Goal: Task Accomplishment & Management: Manage account settings

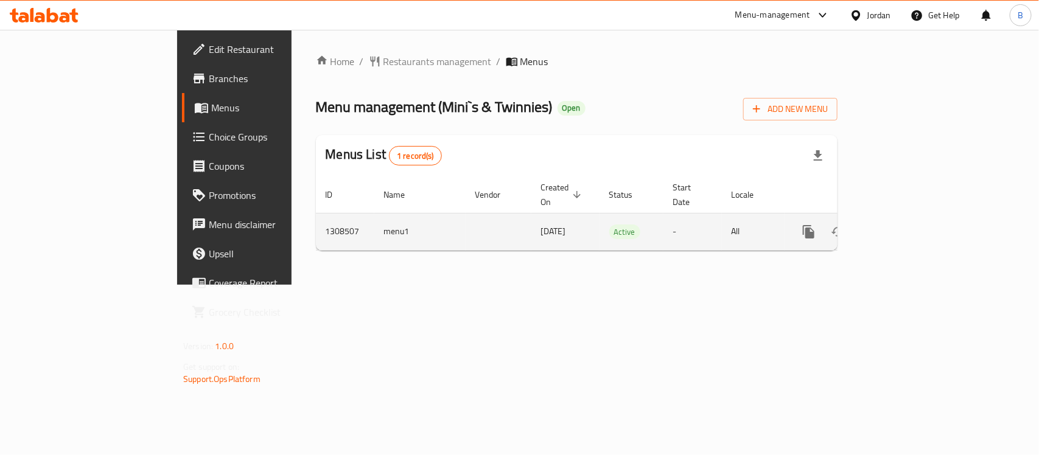
click at [911, 220] on link "enhanced table" at bounding box center [896, 231] width 29 height 29
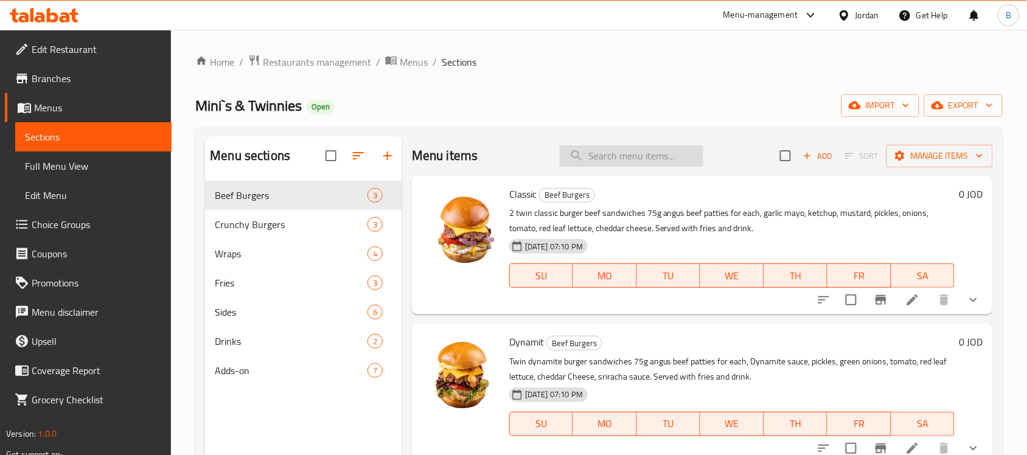
click at [593, 162] on input "search" at bounding box center [632, 155] width 144 height 21
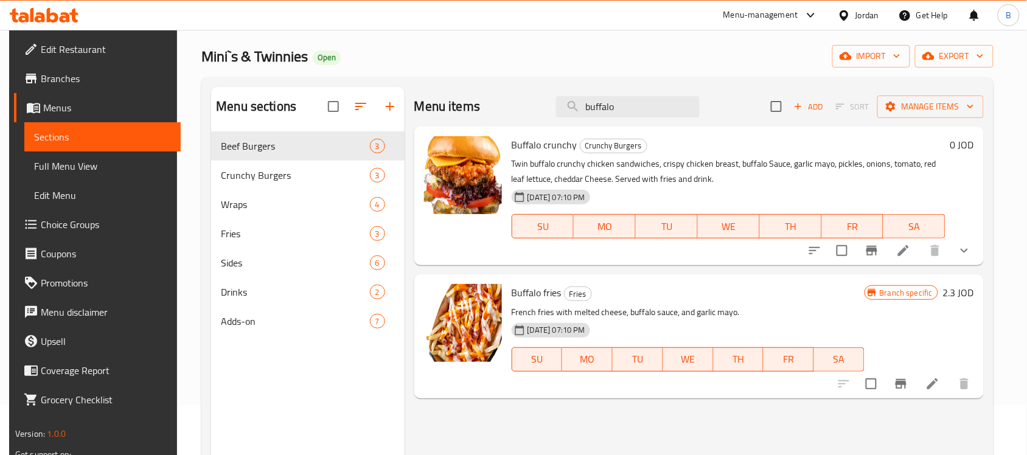
scroll to position [76, 0]
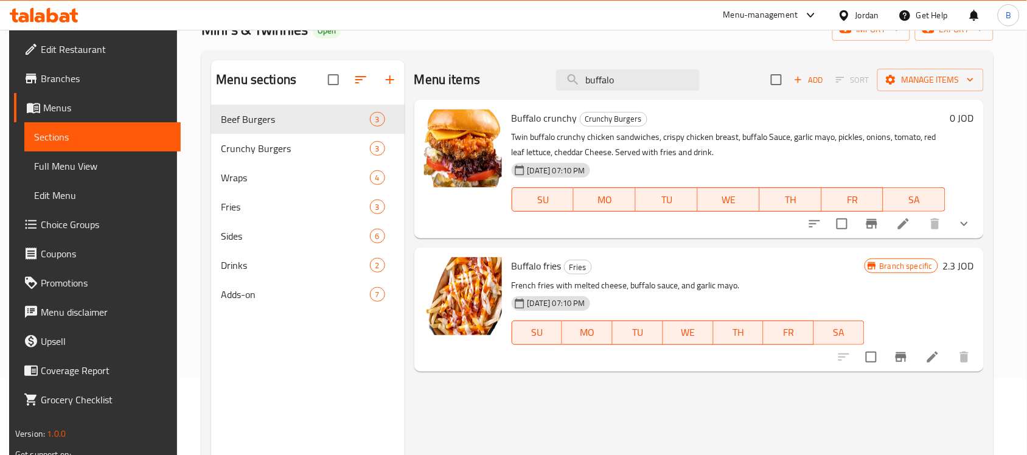
type input "buffalo"
click at [972, 217] on icon "show more" at bounding box center [964, 224] width 15 height 15
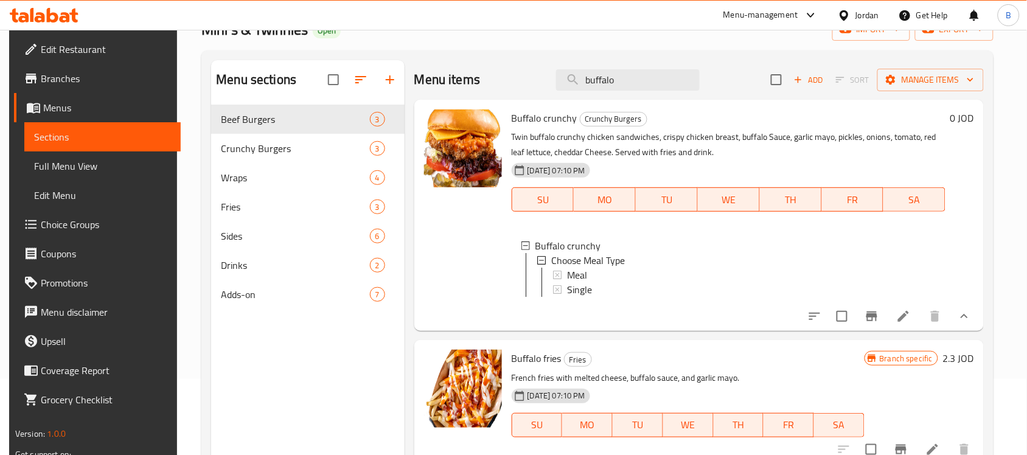
click at [904, 327] on li at bounding box center [903, 316] width 34 height 22
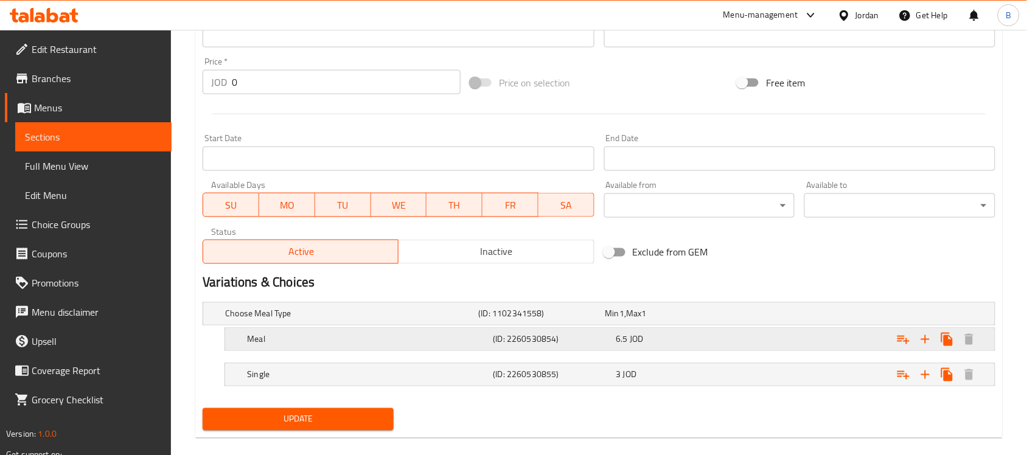
scroll to position [450, 0]
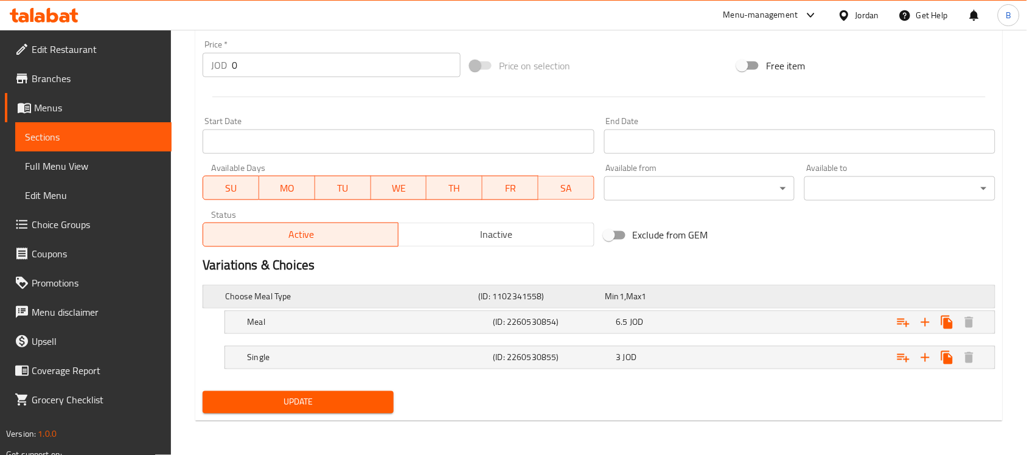
click at [424, 299] on h5 "Choose Meal Type" at bounding box center [349, 297] width 248 height 12
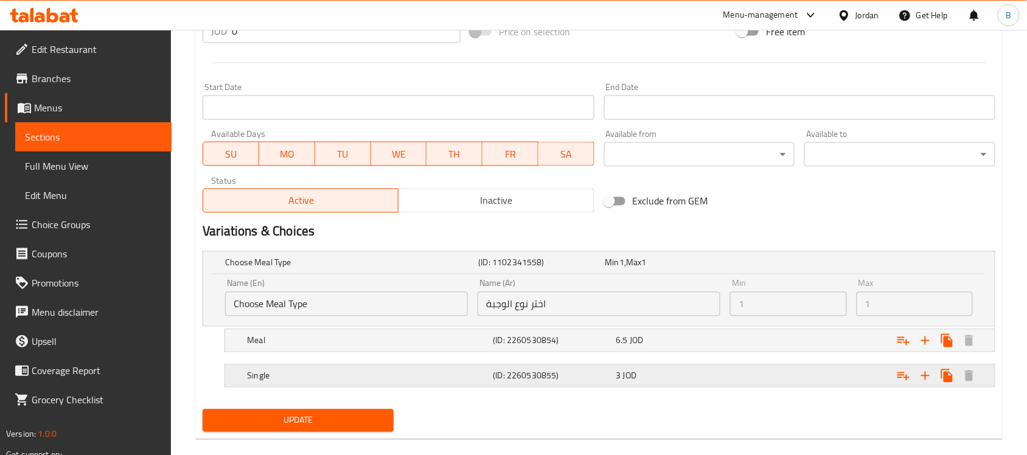
scroll to position [502, 0]
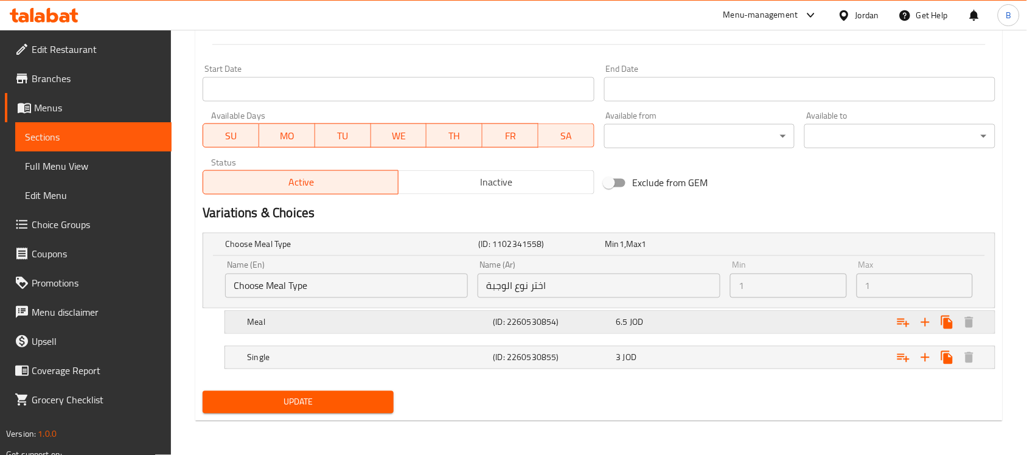
click at [448, 330] on div "Meal" at bounding box center [368, 322] width 246 height 17
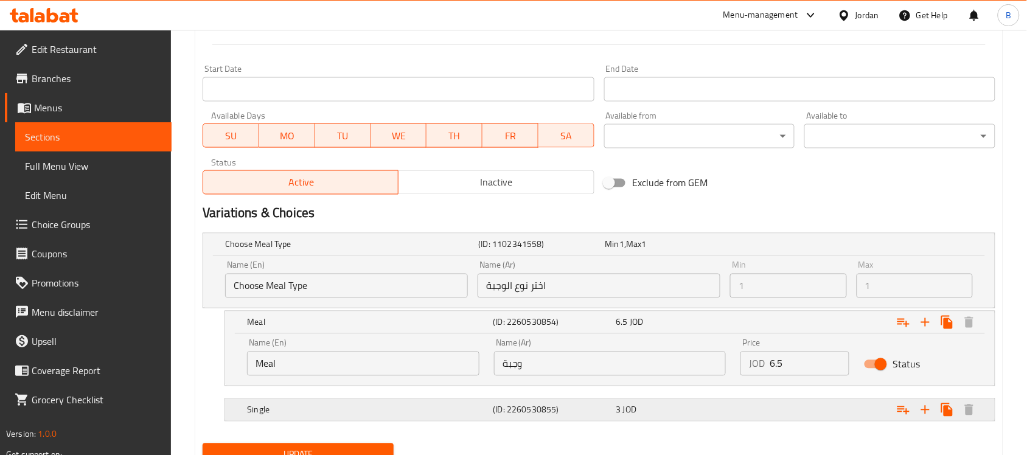
click at [452, 411] on h5 "Single" at bounding box center [367, 410] width 241 height 12
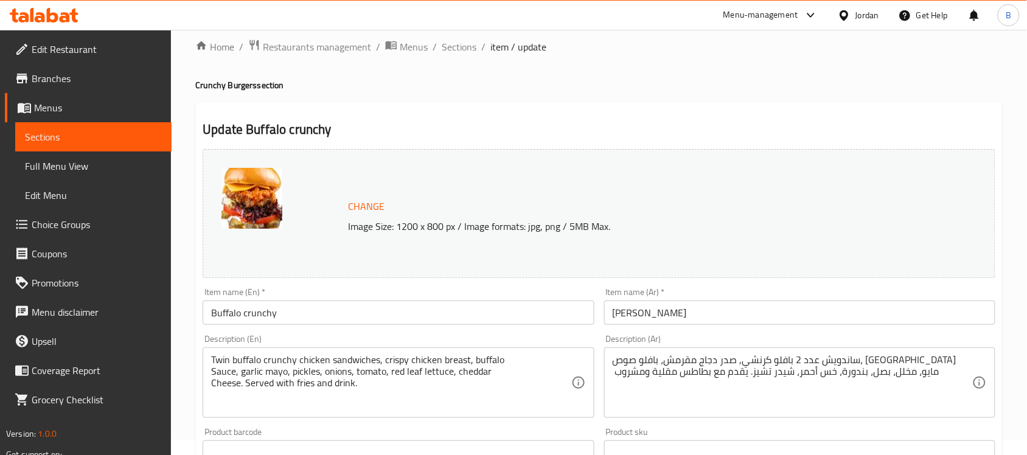
scroll to position [0, 0]
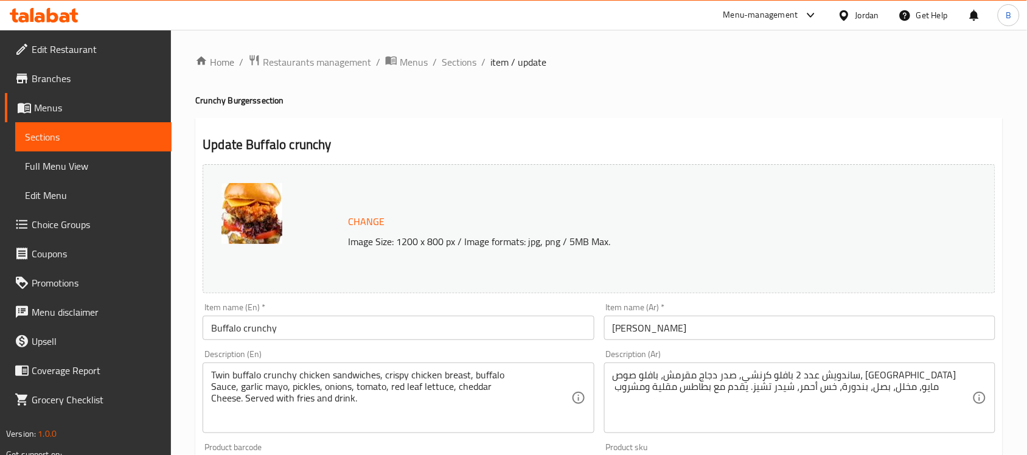
click at [804, 22] on icon at bounding box center [811, 15] width 15 height 15
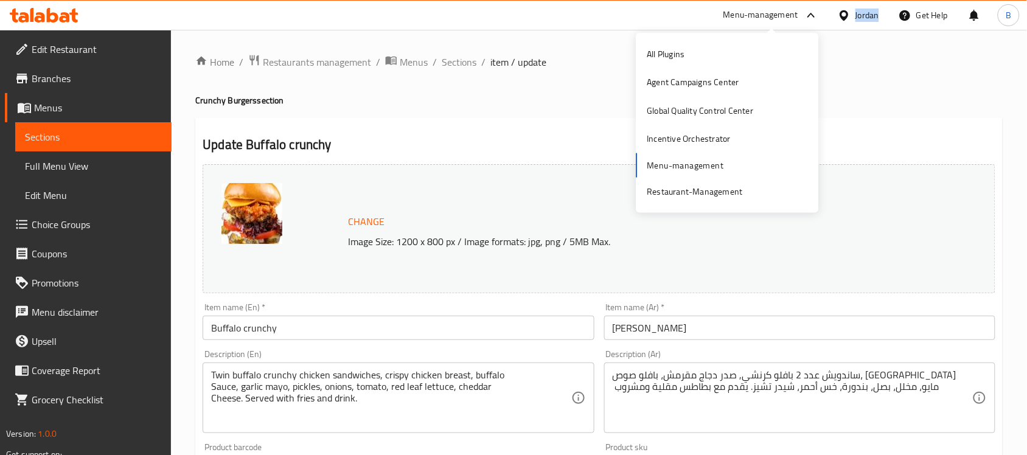
click at [803, 22] on div at bounding box center [810, 15] width 15 height 15
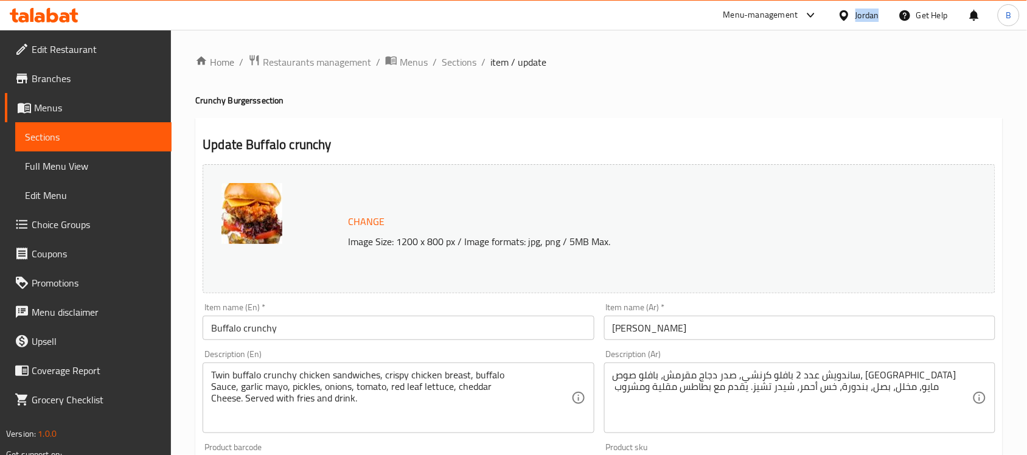
click at [879, 21] on div "Jordan" at bounding box center [867, 15] width 24 height 13
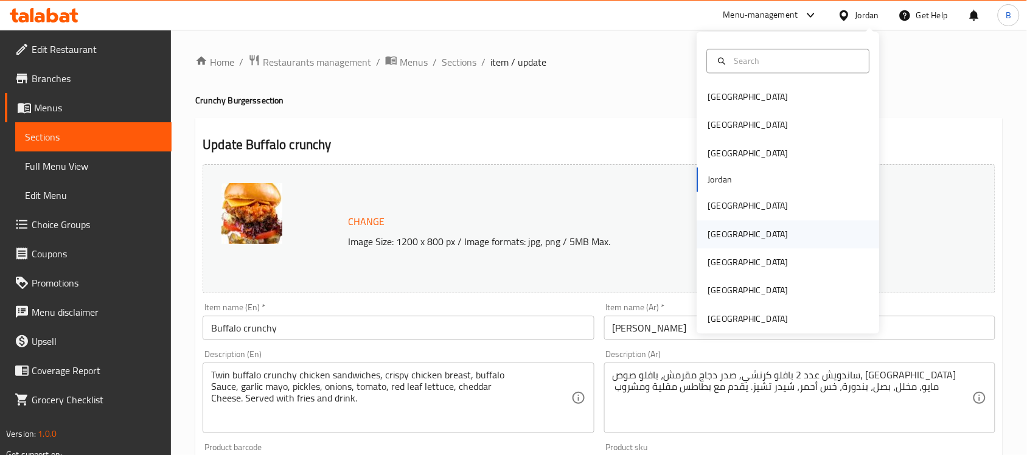
click at [737, 239] on div "[GEOGRAPHIC_DATA]" at bounding box center [788, 234] width 183 height 28
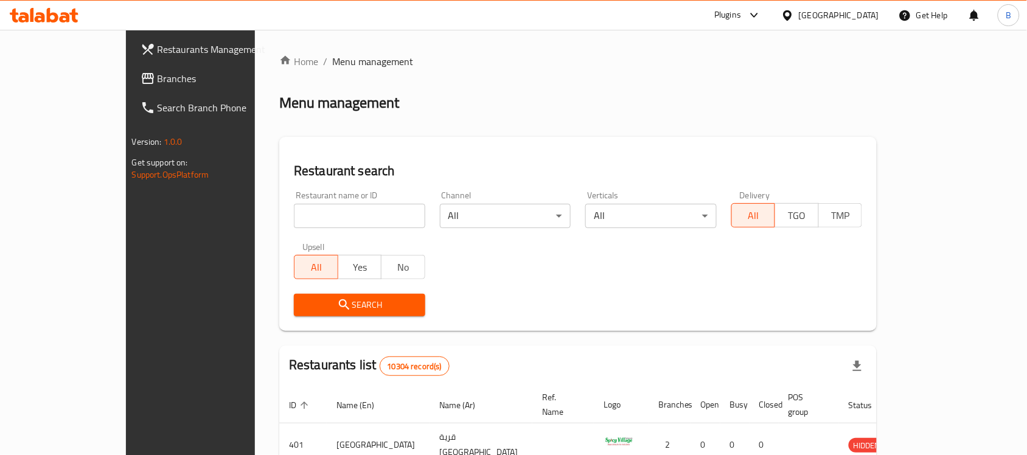
click at [131, 89] on link "Branches" at bounding box center [214, 78] width 167 height 29
